Goal: Task Accomplishment & Management: Manage account settings

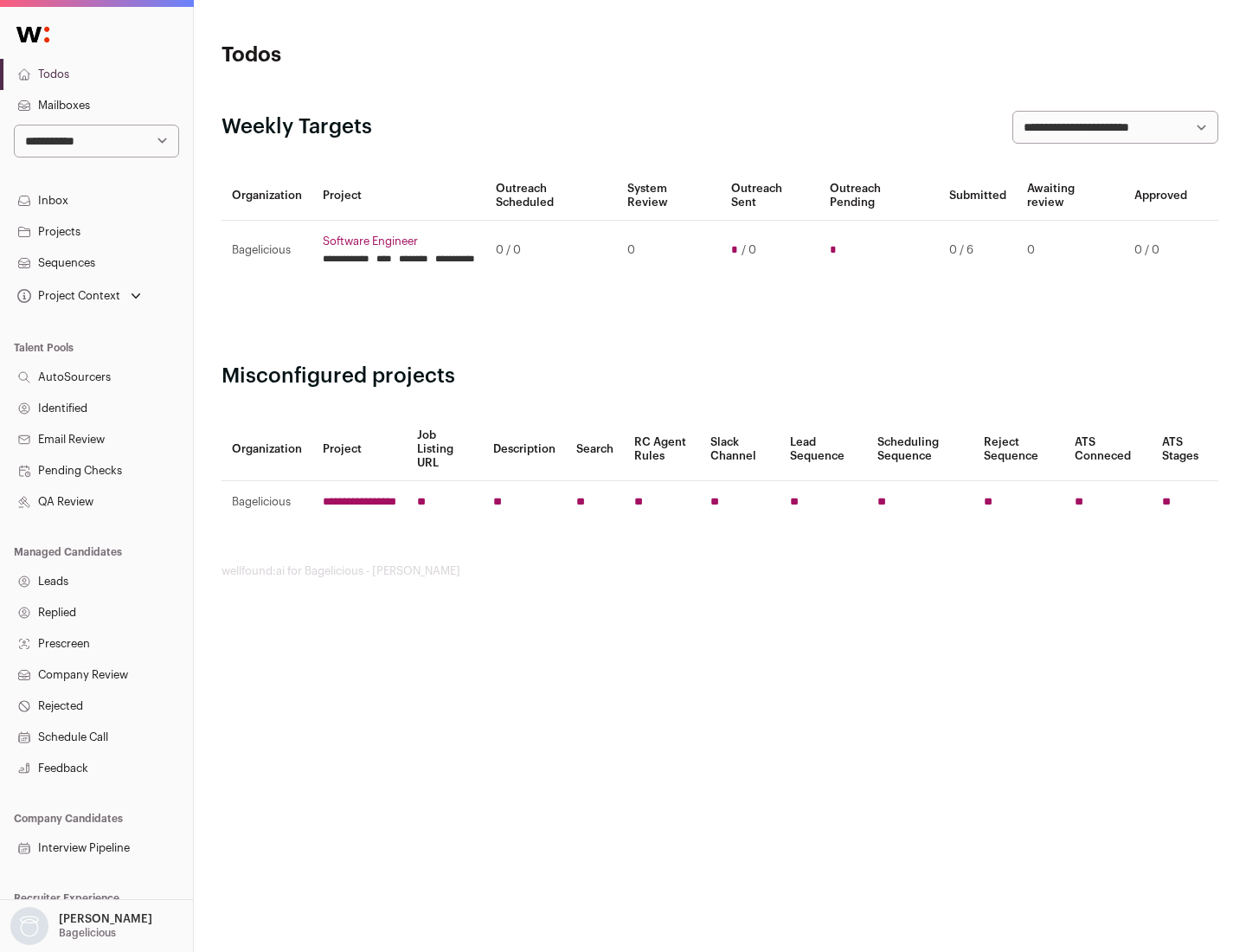
click at [96, 232] on link "Projects" at bounding box center [96, 232] width 193 height 31
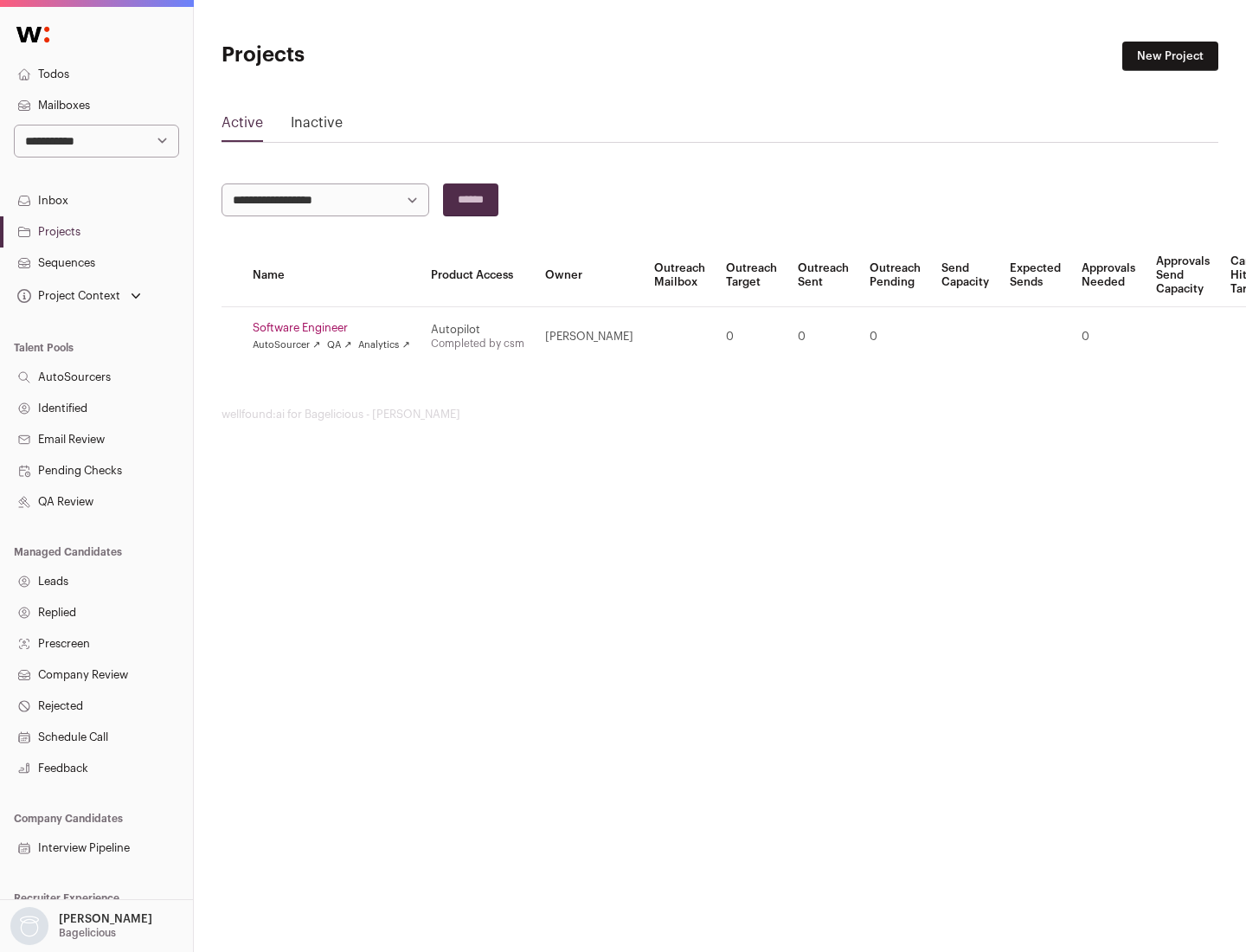
click at [336, 328] on link "Software Engineer" at bounding box center [331, 328] width 158 height 13
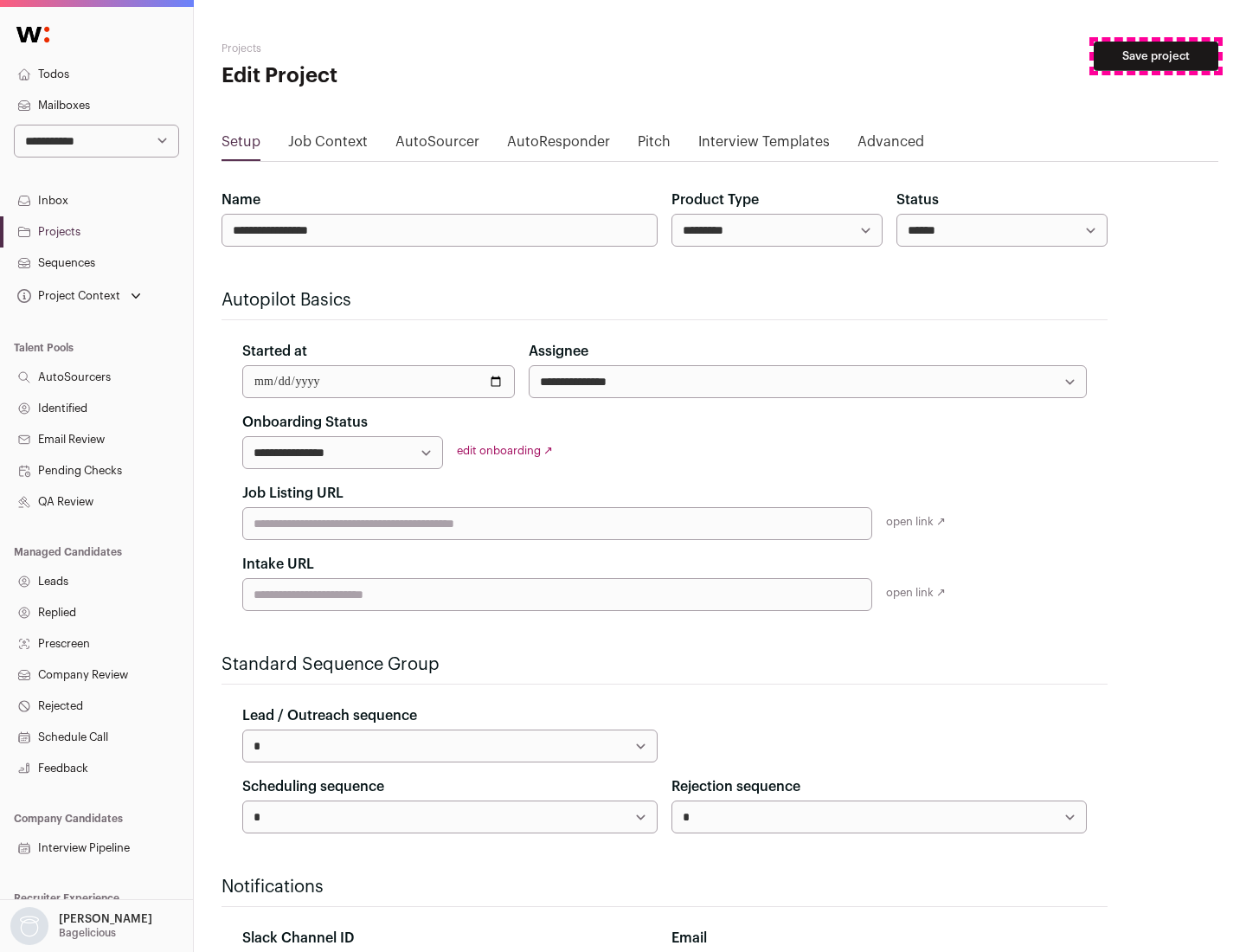
click at [1156, 57] on button "Save project" at bounding box center [1157, 56] width 125 height 30
